Goal: Information Seeking & Learning: Check status

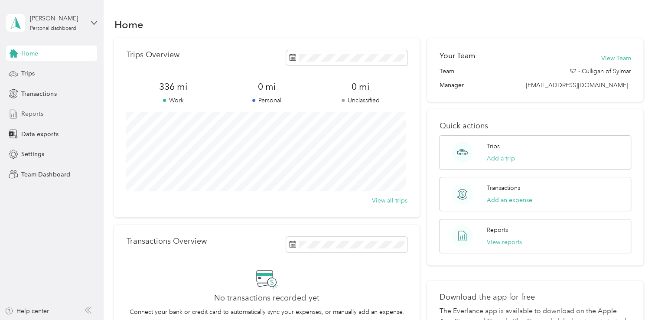
click at [42, 114] on span "Reports" at bounding box center [32, 113] width 22 height 9
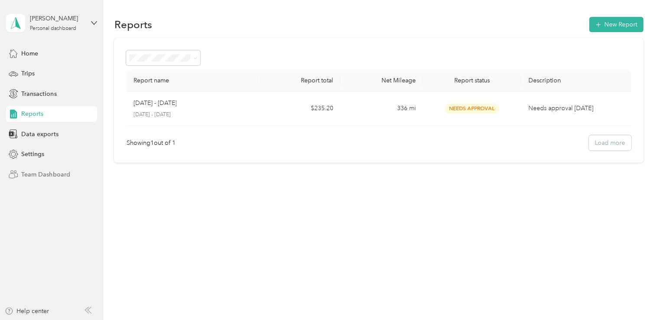
click at [56, 174] on span "Team Dashboard" at bounding box center [45, 174] width 49 height 9
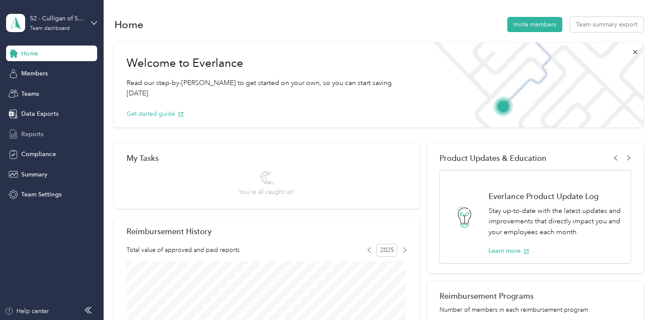
click at [27, 130] on span "Reports" at bounding box center [32, 134] width 22 height 9
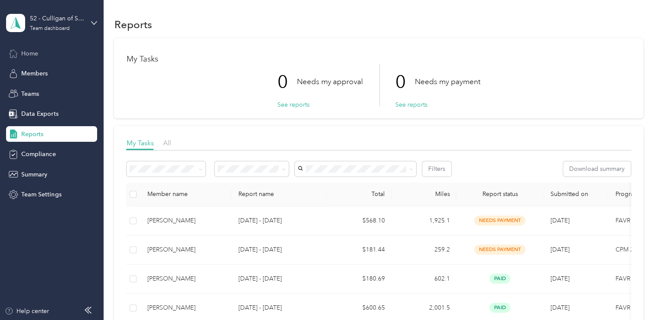
click at [30, 56] on span "Home" at bounding box center [29, 53] width 17 height 9
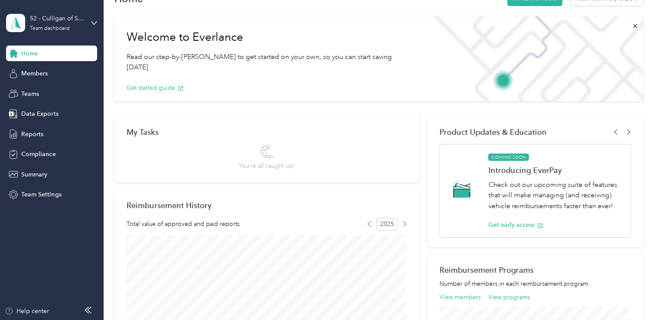
scroll to position [130, 0]
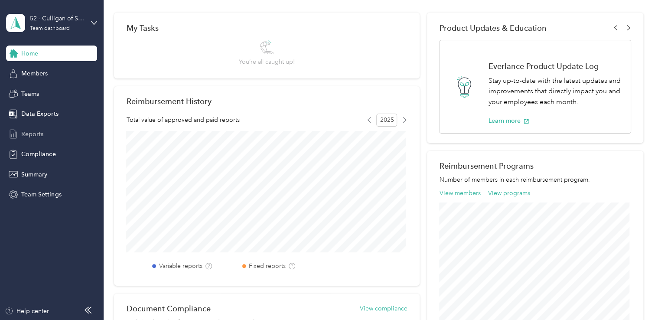
click at [38, 133] on span "Reports" at bounding box center [32, 134] width 22 height 9
